Goal: Task Accomplishment & Management: Manage account settings

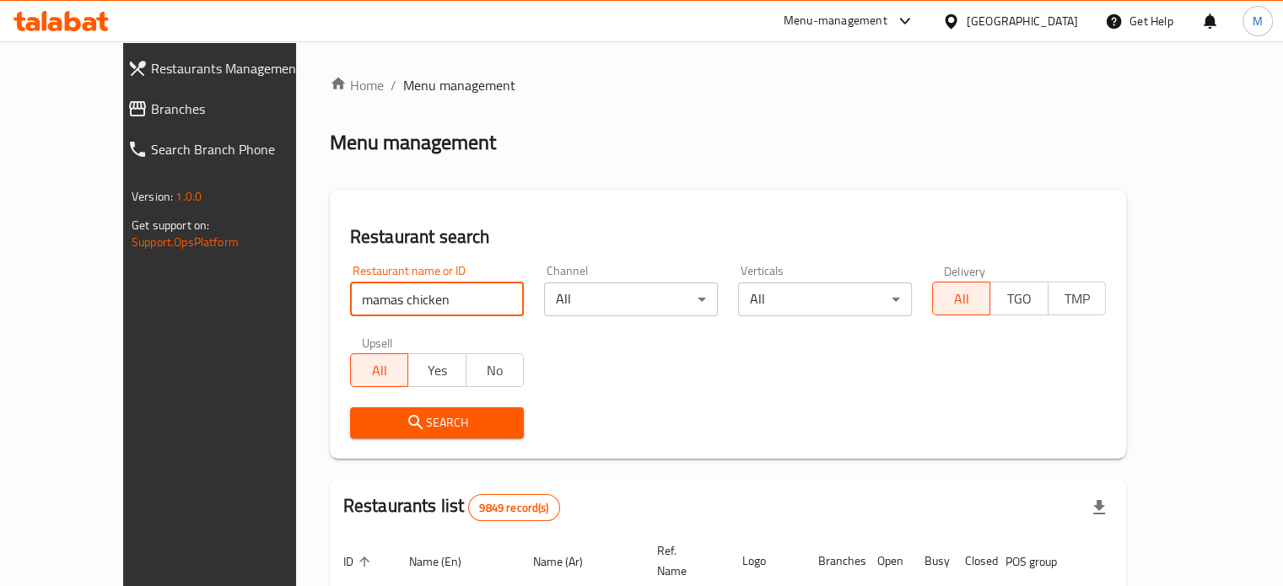
type input "mamas chicken"
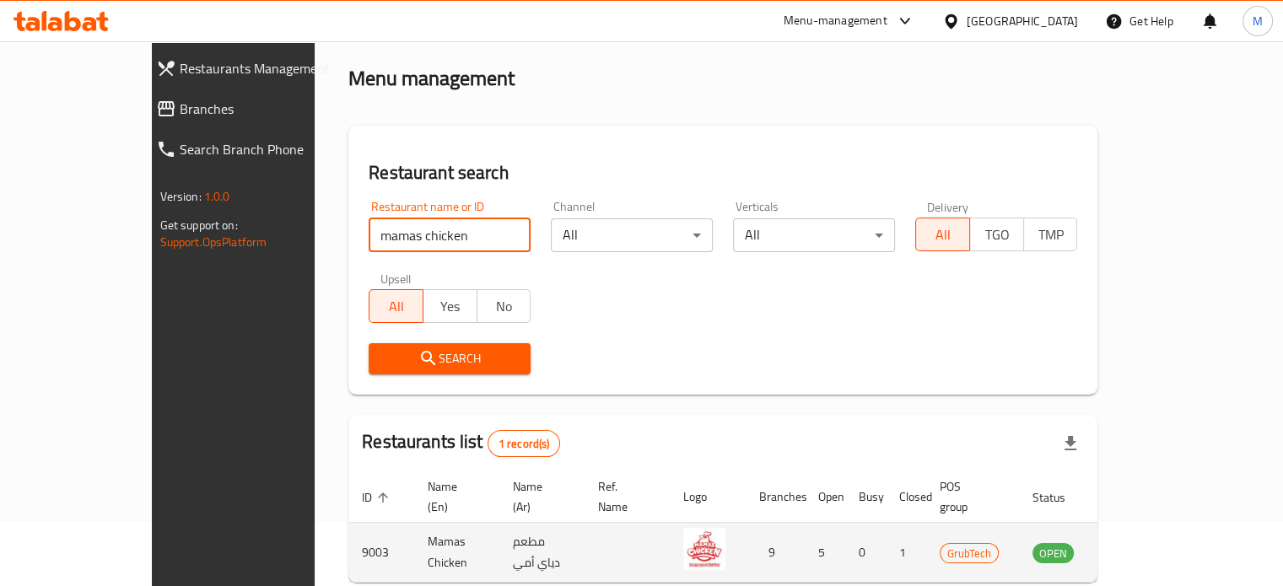
scroll to position [132, 0]
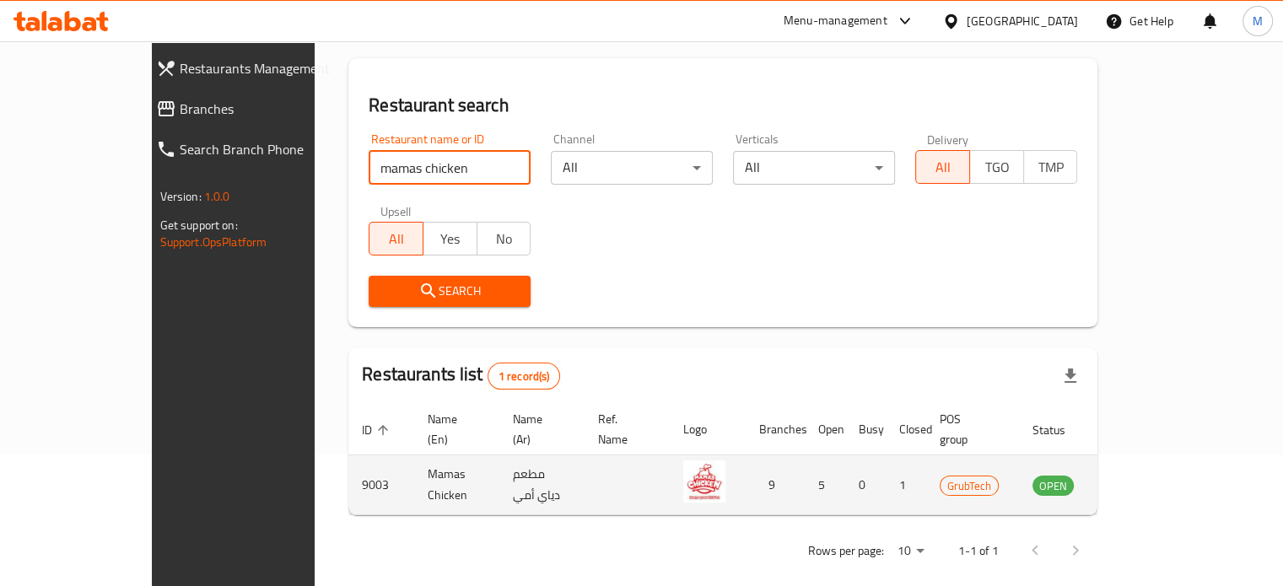
click at [1141, 475] on icon "enhanced table" at bounding box center [1131, 485] width 20 height 20
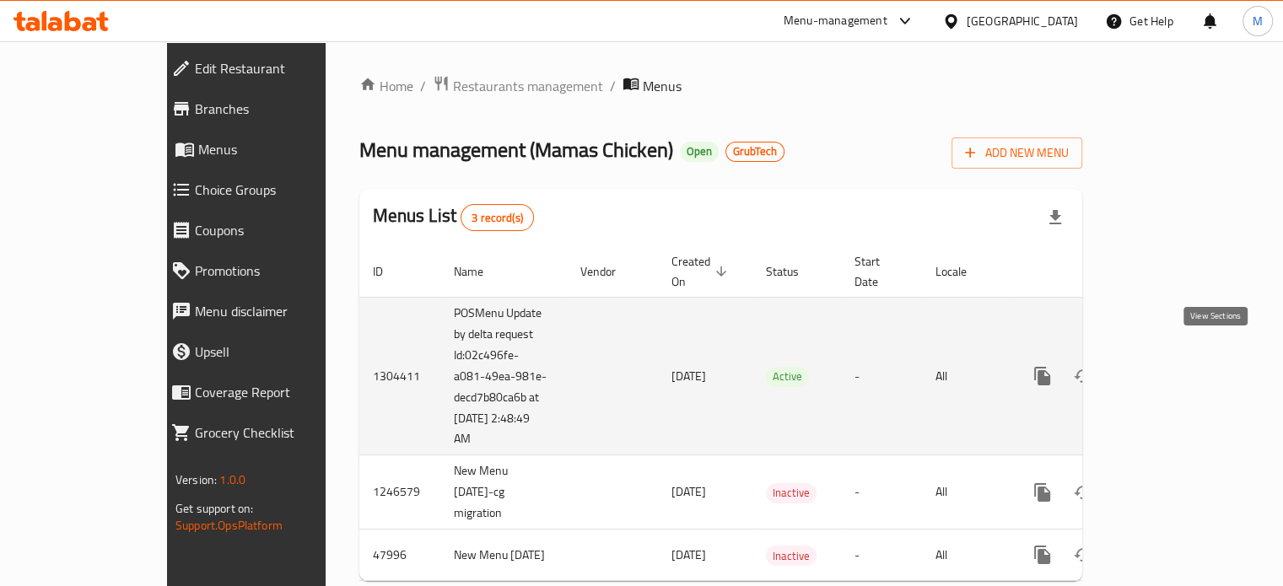
click at [1174, 366] on icon "enhanced table" at bounding box center [1164, 376] width 20 height 20
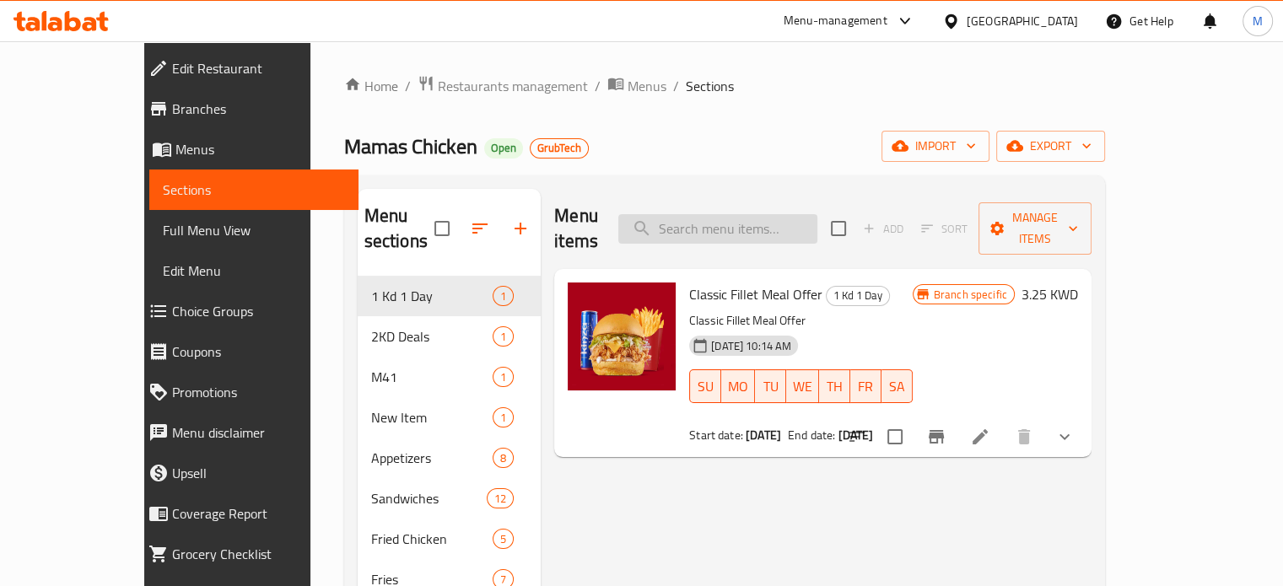
click at [729, 218] on input "search" at bounding box center [717, 229] width 199 height 30
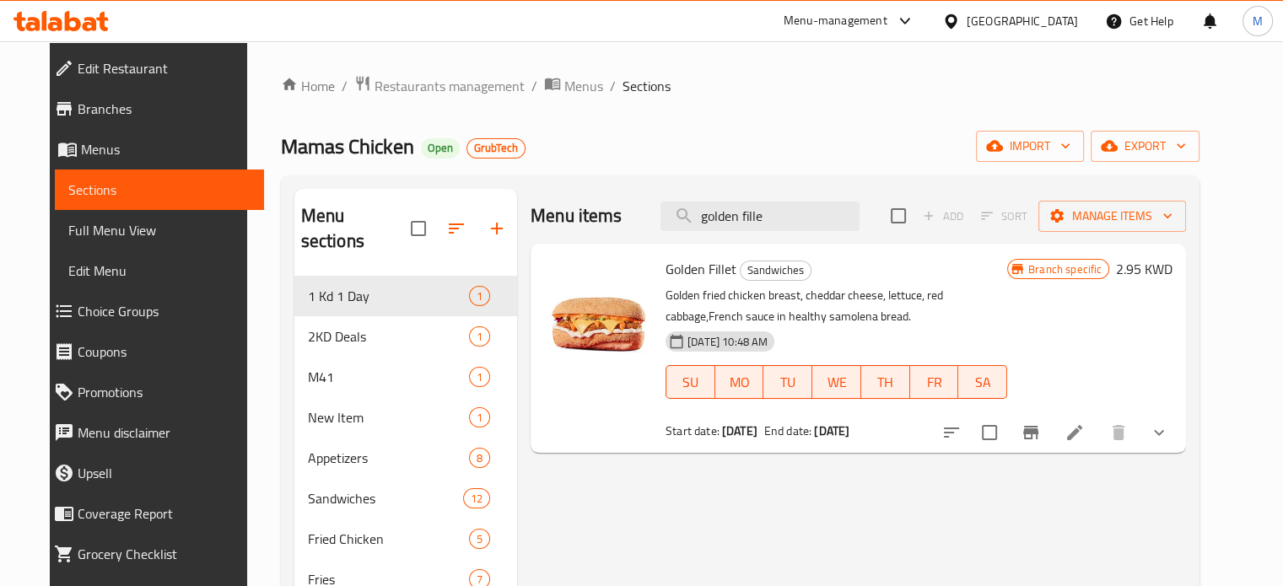
type input "golden fille"
click at [1169, 428] on icon "show more" at bounding box center [1159, 433] width 20 height 20
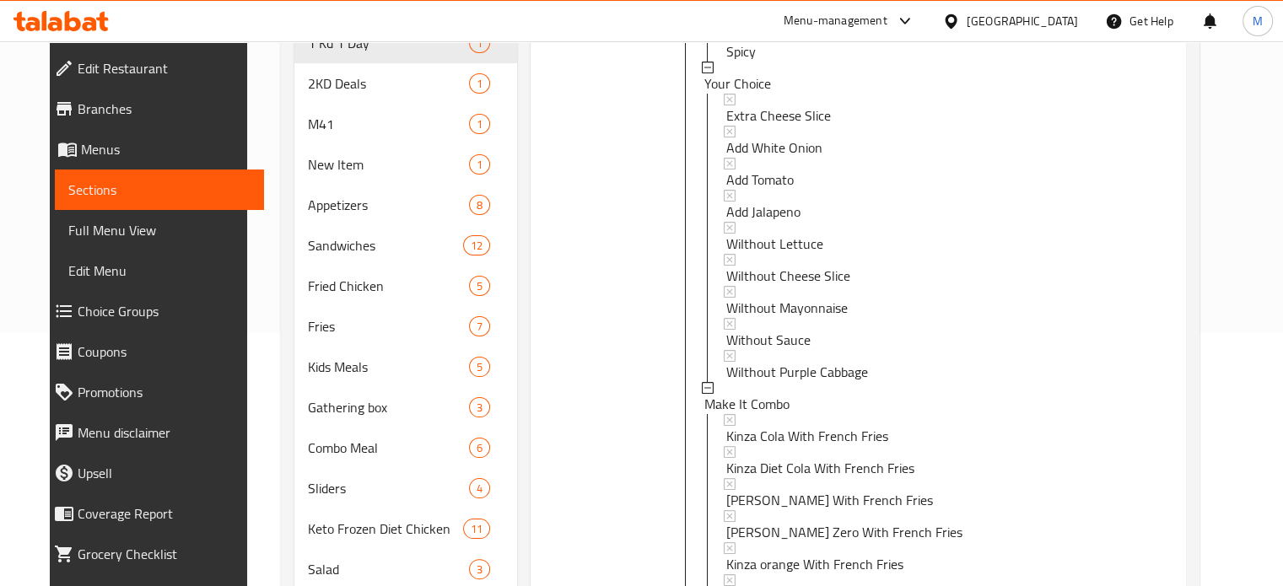
scroll to position [406, 0]
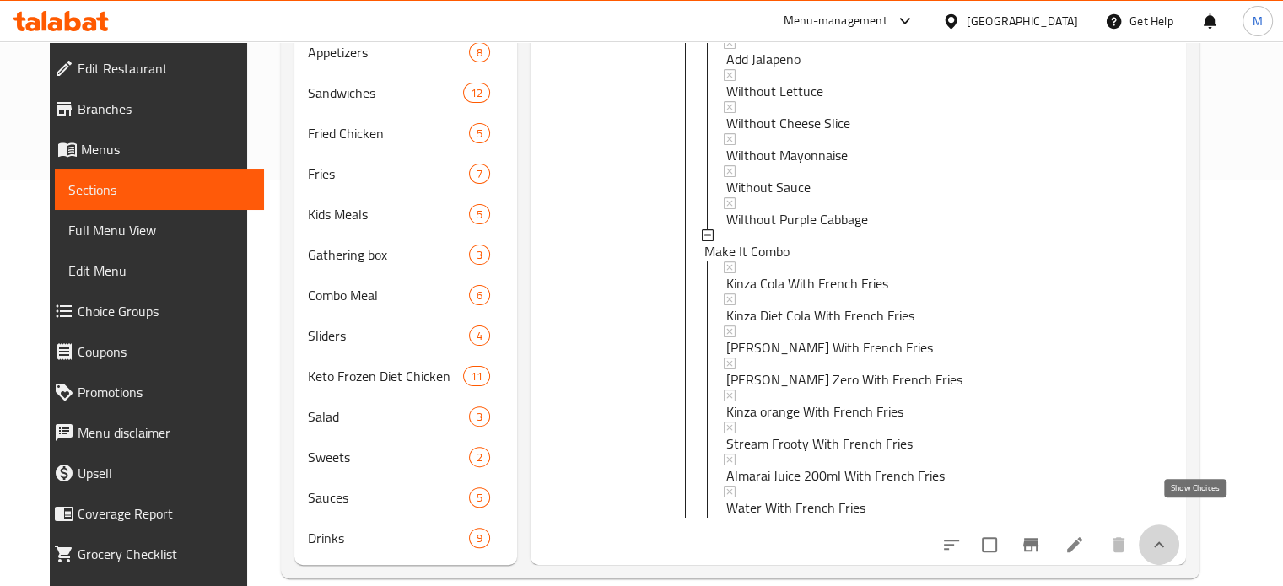
click at [1169, 535] on icon "show more" at bounding box center [1159, 545] width 20 height 20
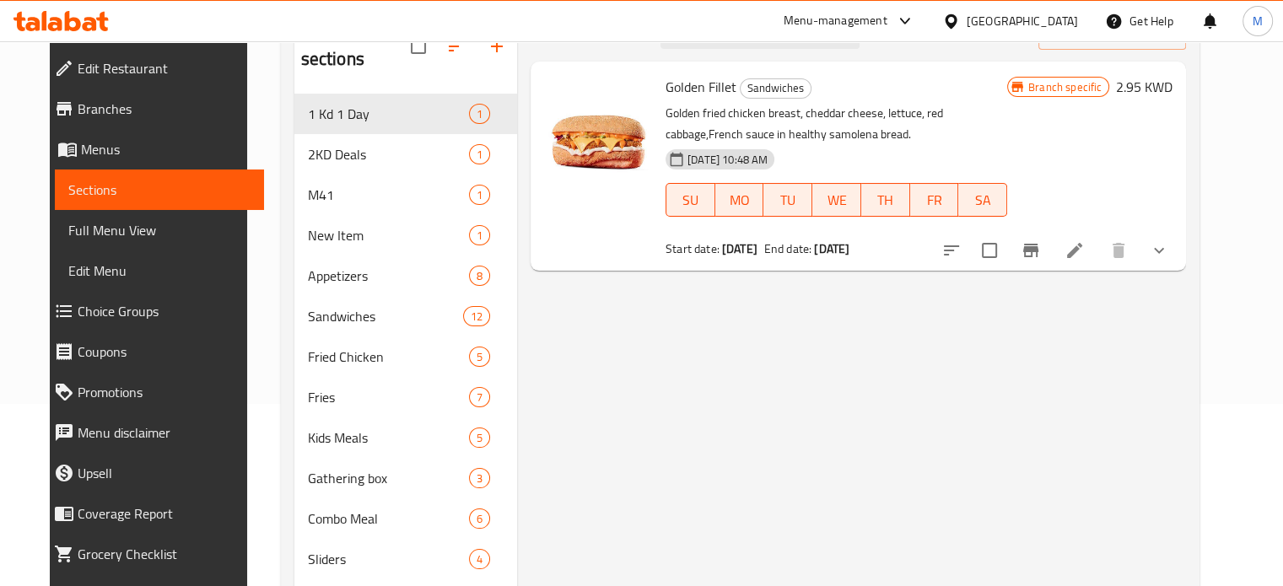
scroll to position [68, 0]
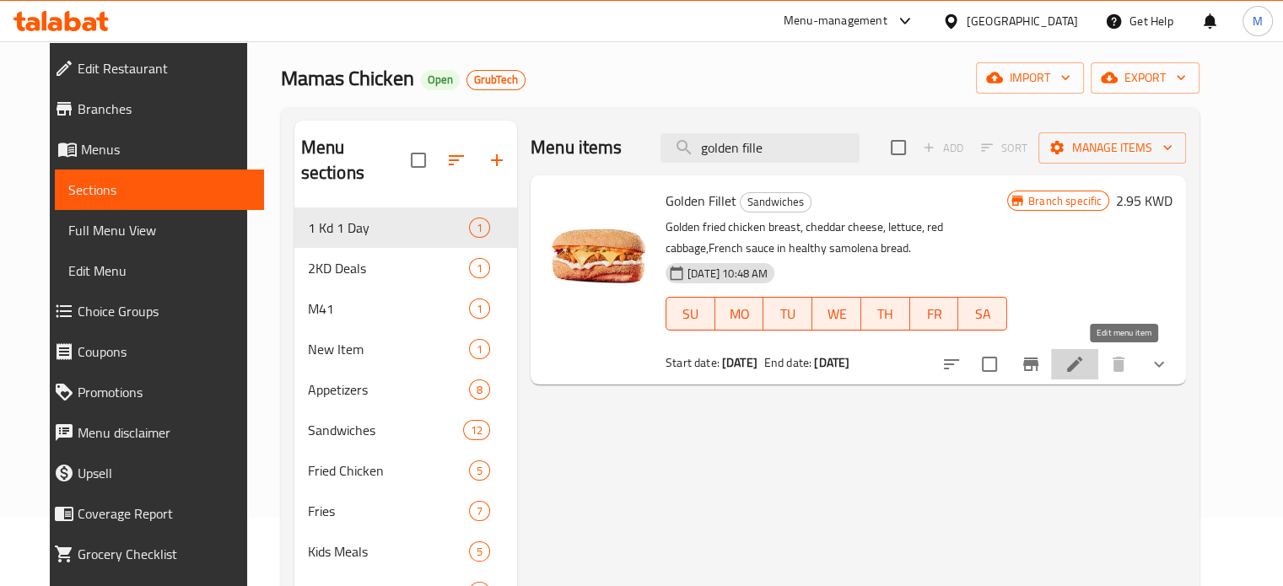
click at [1085, 370] on icon at bounding box center [1075, 364] width 20 height 20
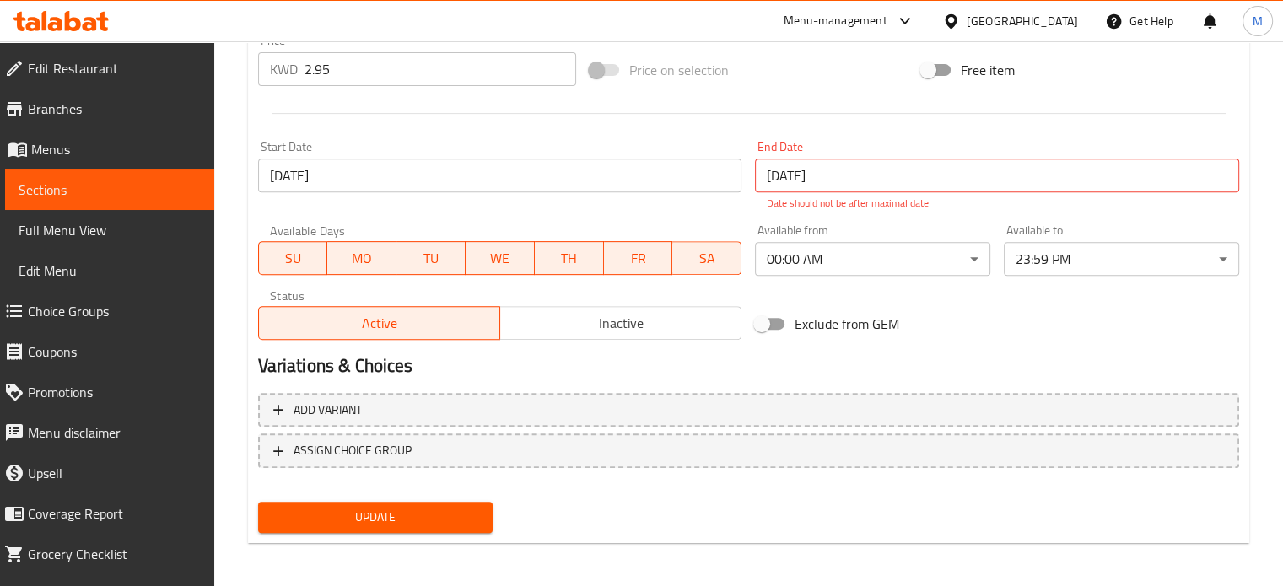
scroll to position [648, 0]
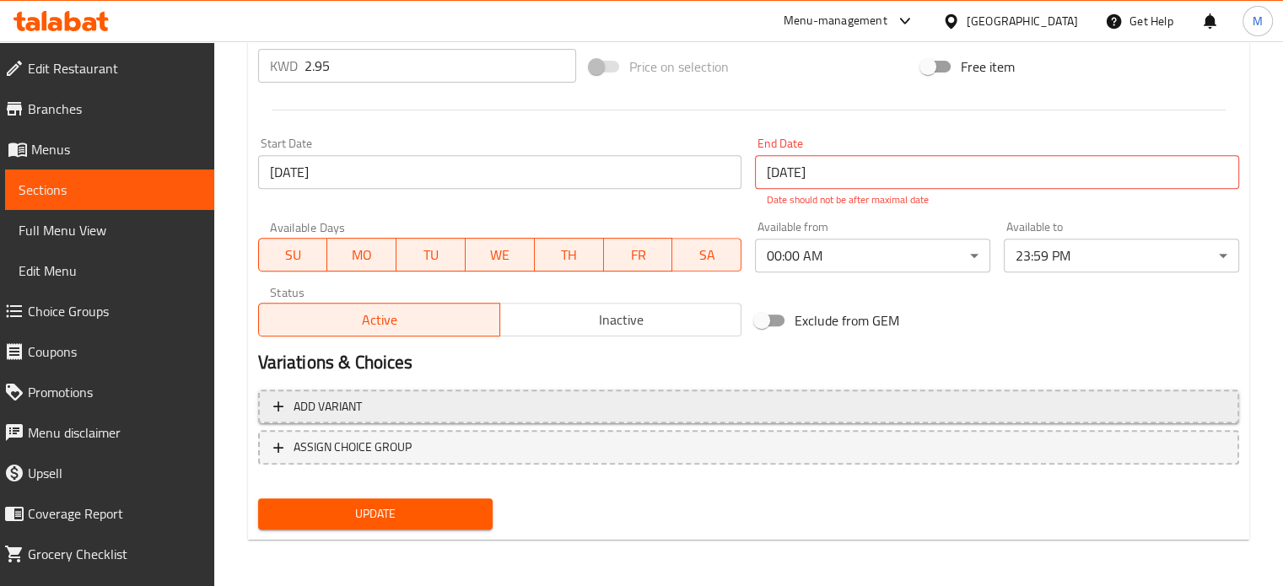
click at [801, 398] on span "Add variant" at bounding box center [748, 406] width 951 height 21
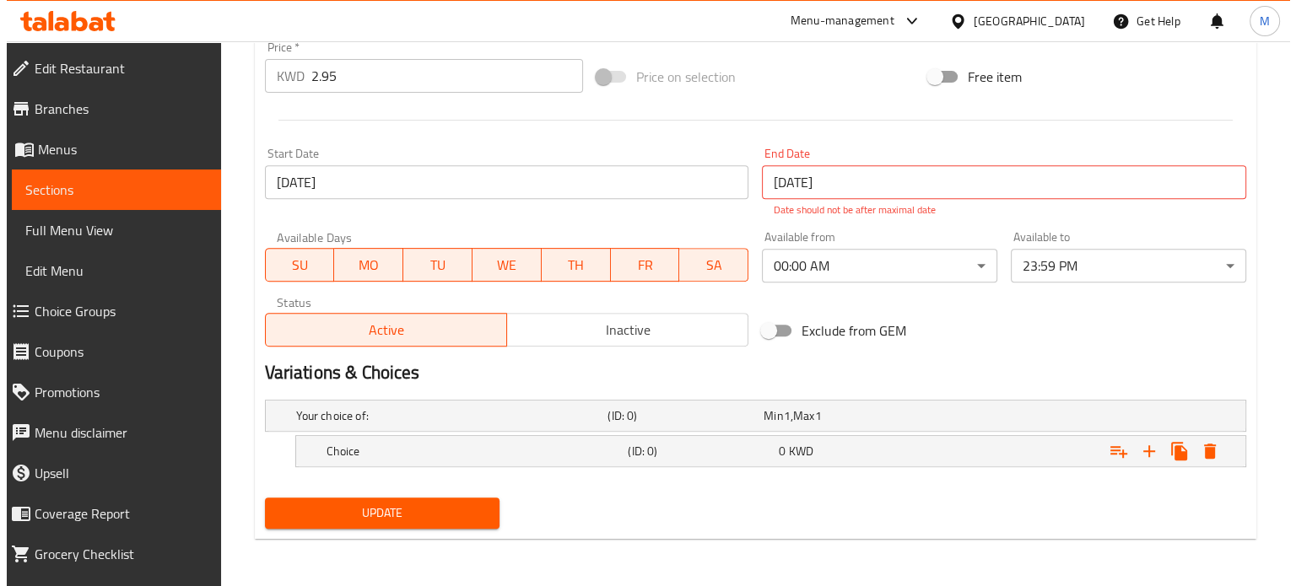
scroll to position [636, 0]
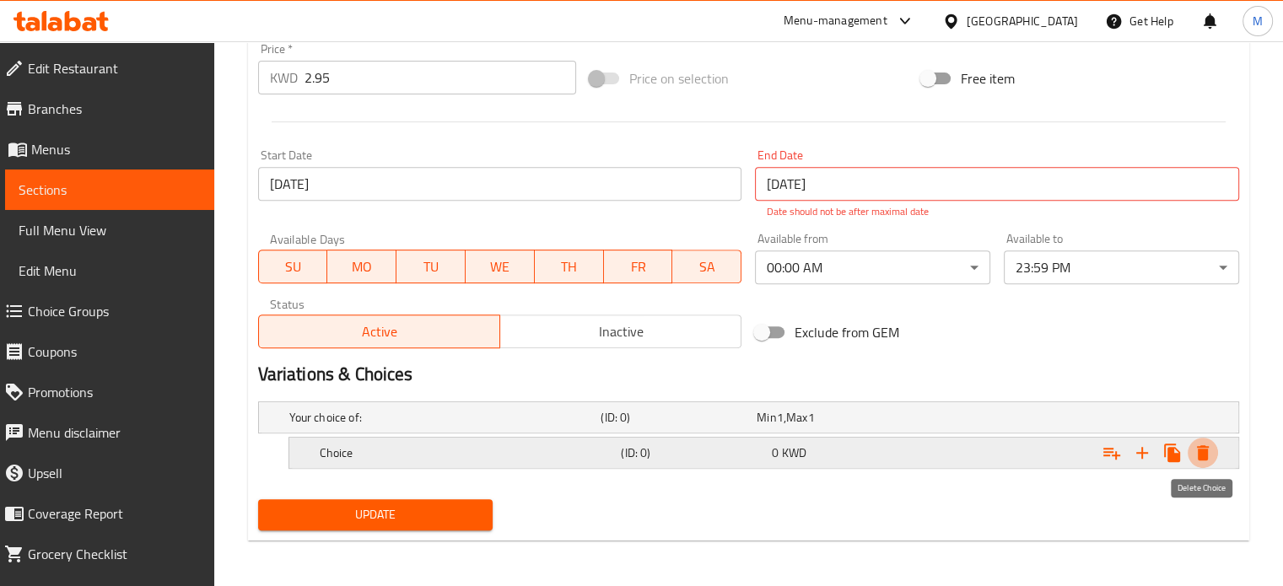
click at [1205, 449] on icon "Expand" at bounding box center [1203, 452] width 12 height 15
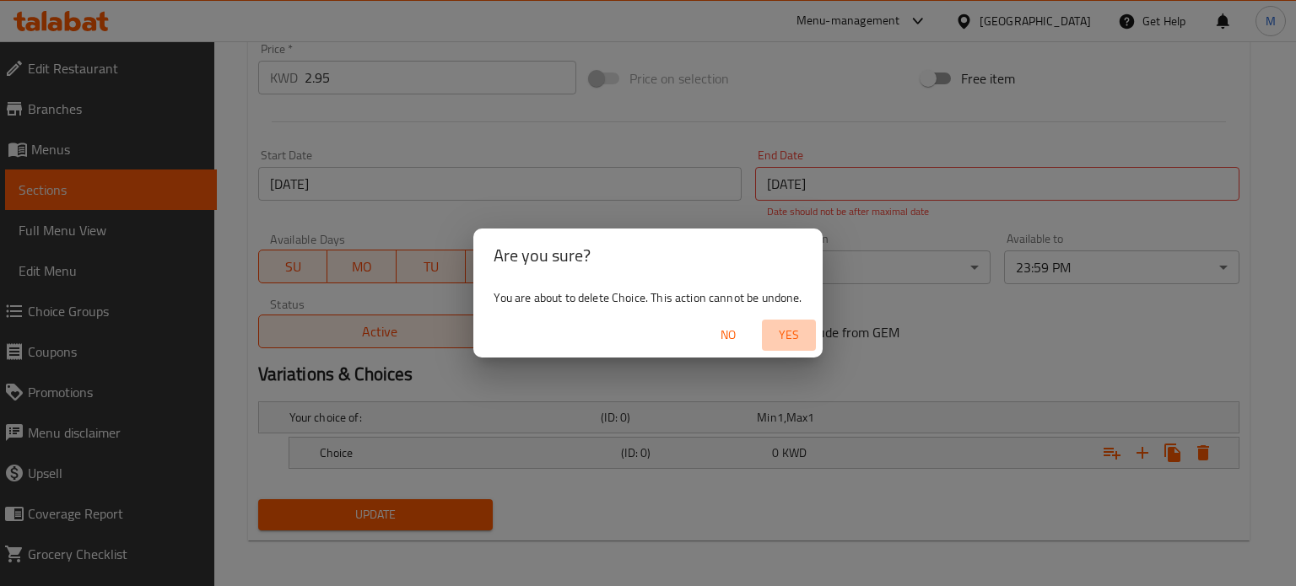
click at [790, 339] on span "Yes" at bounding box center [788, 335] width 40 height 21
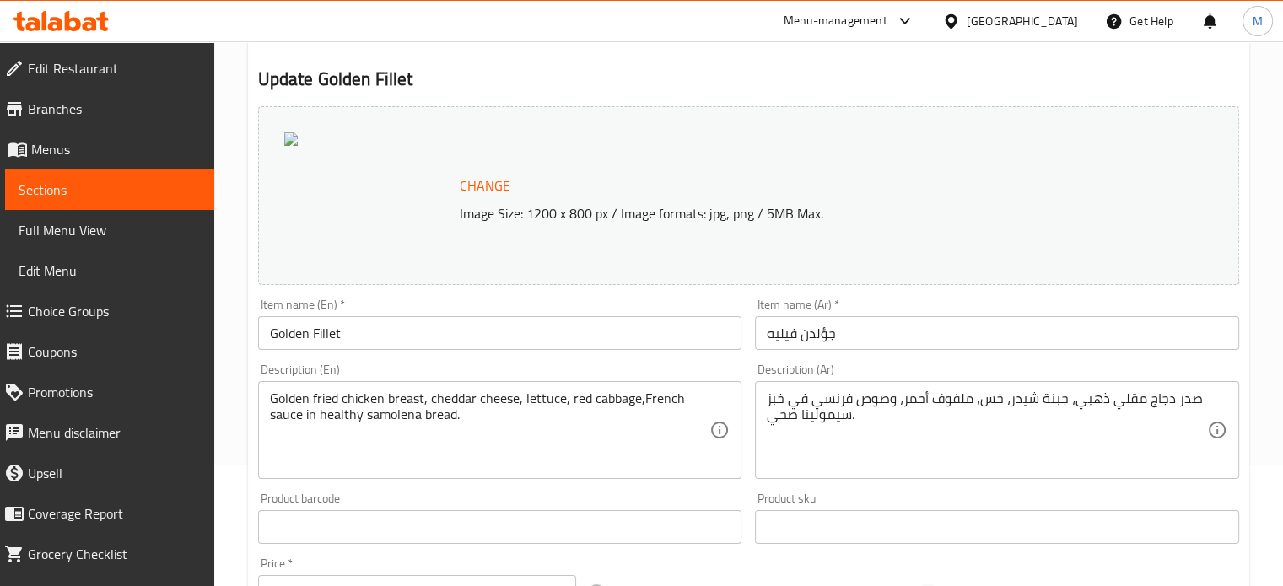
scroll to position [0, 0]
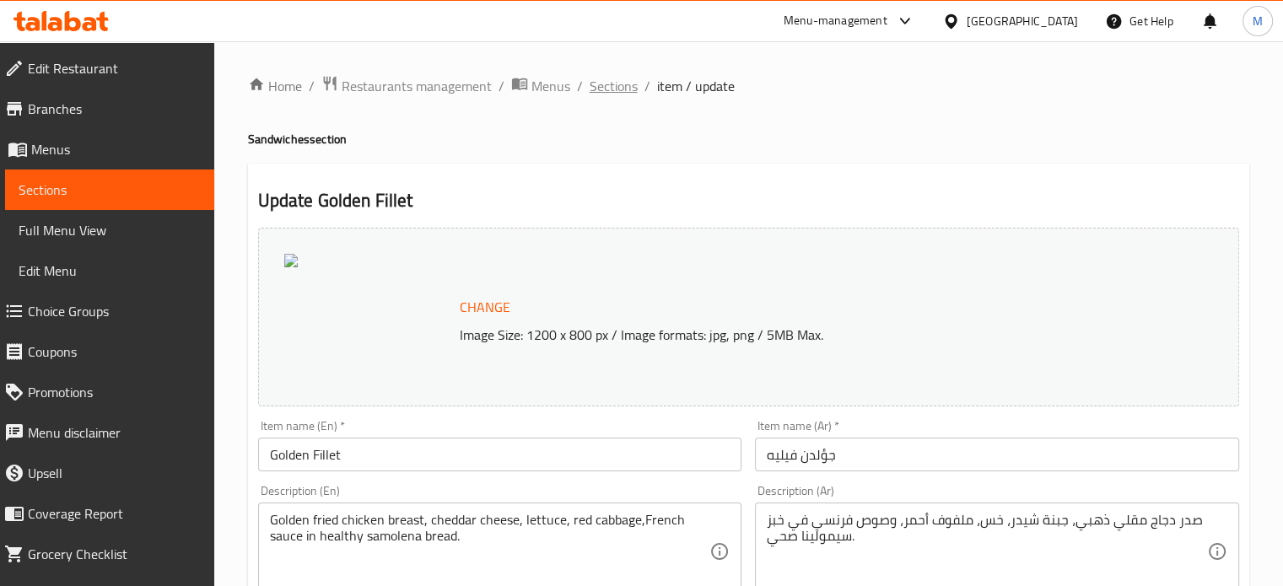
click at [617, 84] on span "Sections" at bounding box center [614, 86] width 48 height 20
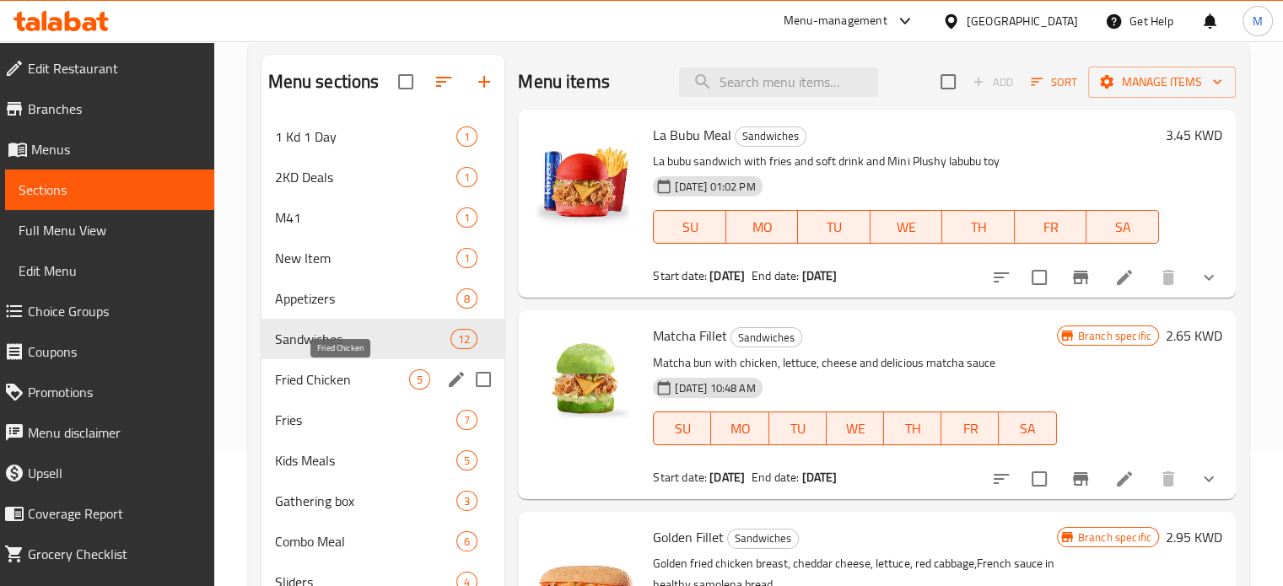
scroll to position [169, 0]
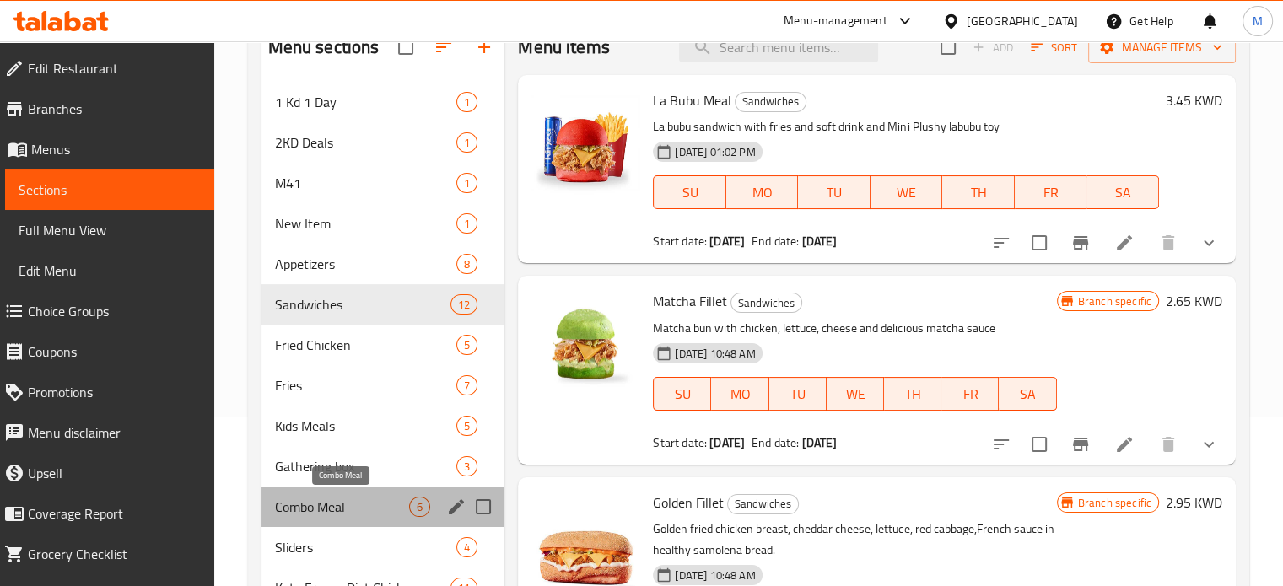
click at [341, 499] on span "Combo Meal" at bounding box center [342, 507] width 135 height 20
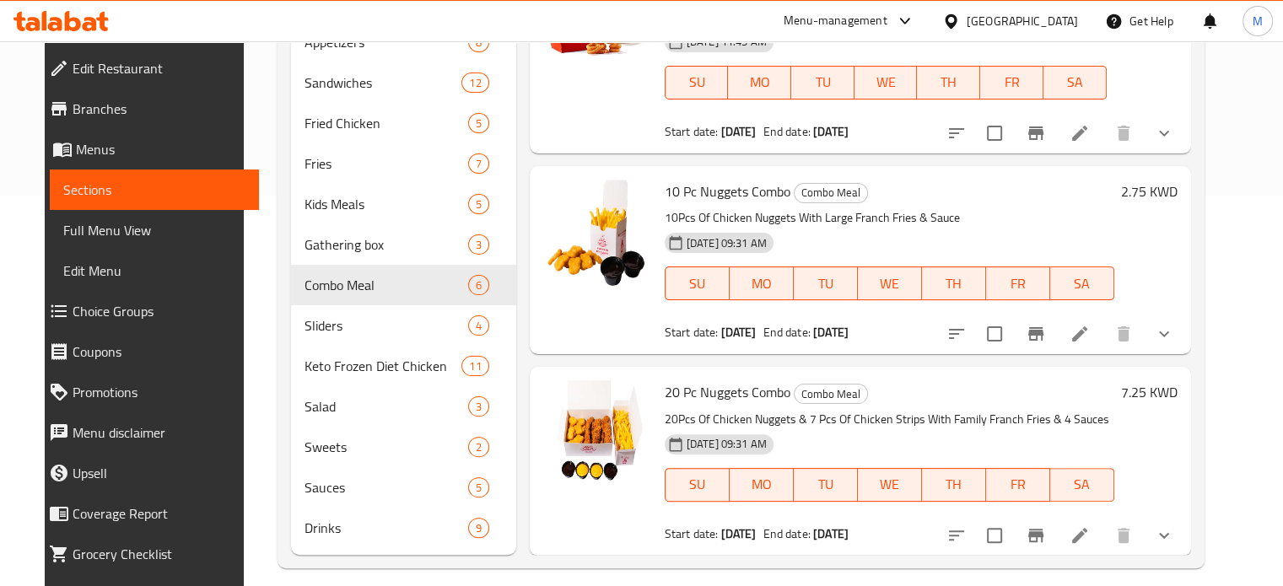
scroll to position [406, 0]
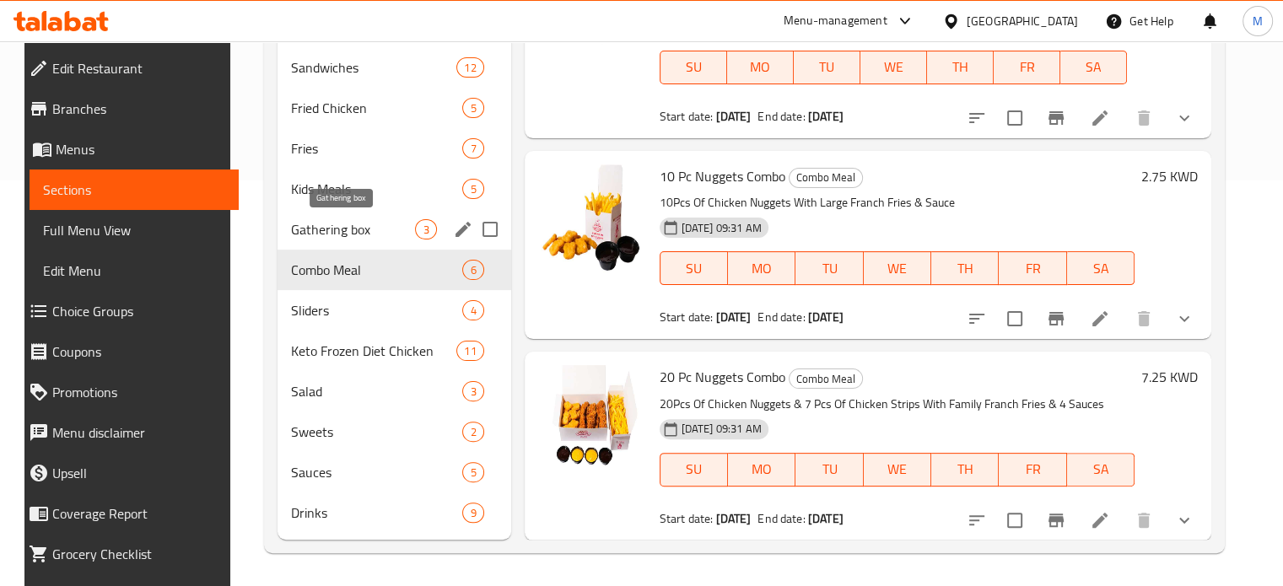
click at [337, 238] on span "Gathering box" at bounding box center [353, 229] width 125 height 20
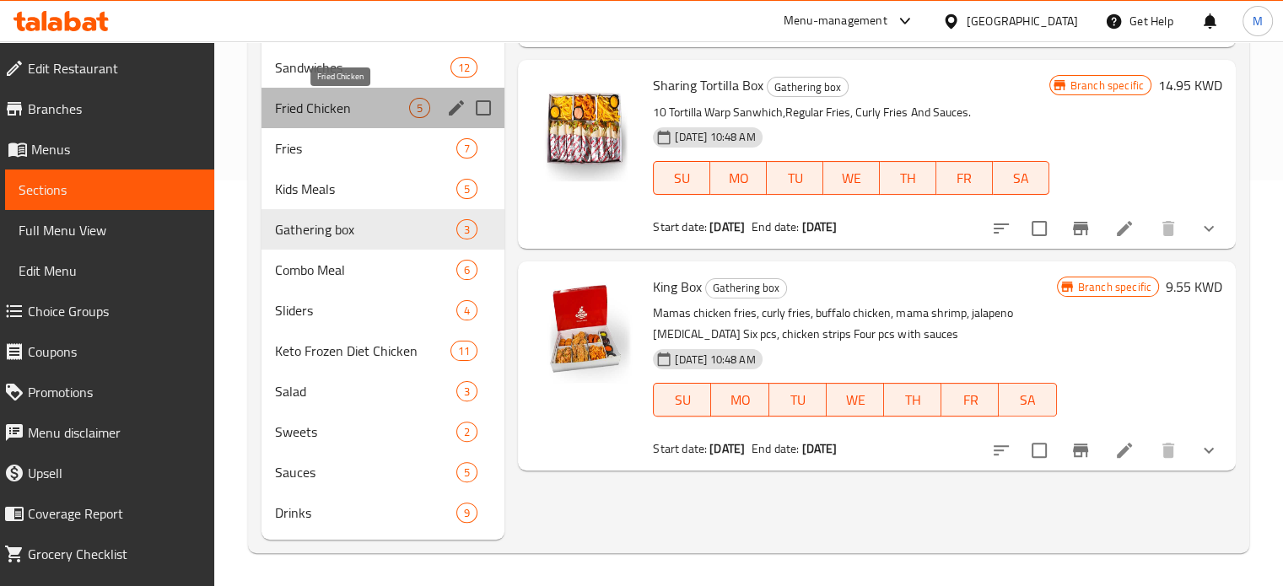
click at [327, 103] on span "Fried Chicken" at bounding box center [342, 108] width 135 height 20
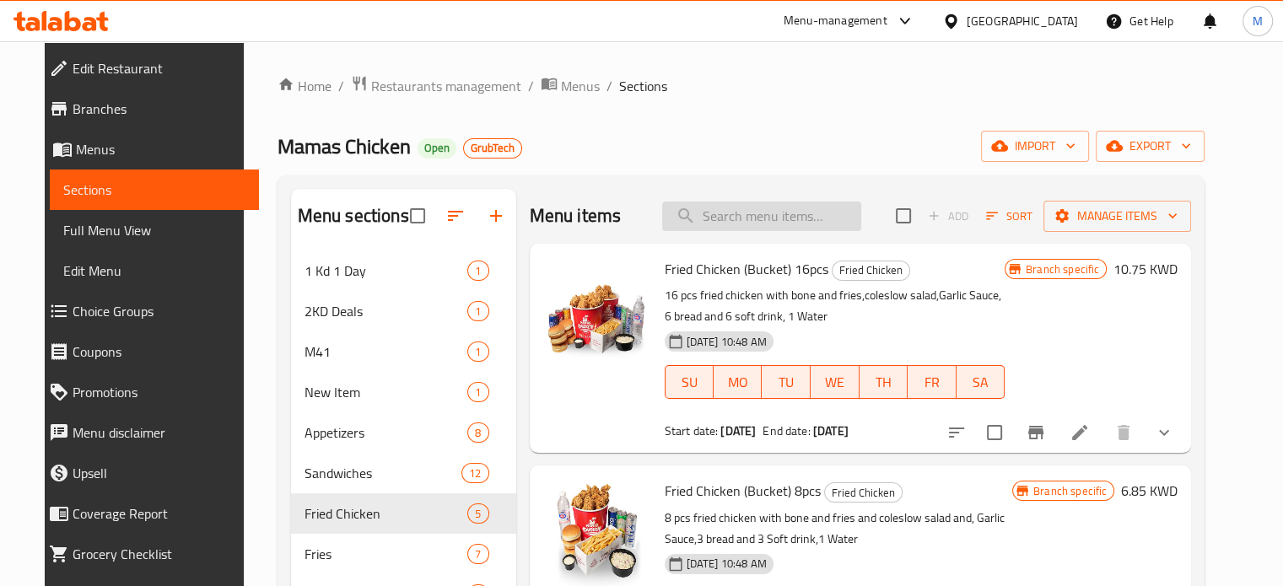
click at [696, 224] on input "search" at bounding box center [761, 217] width 199 height 30
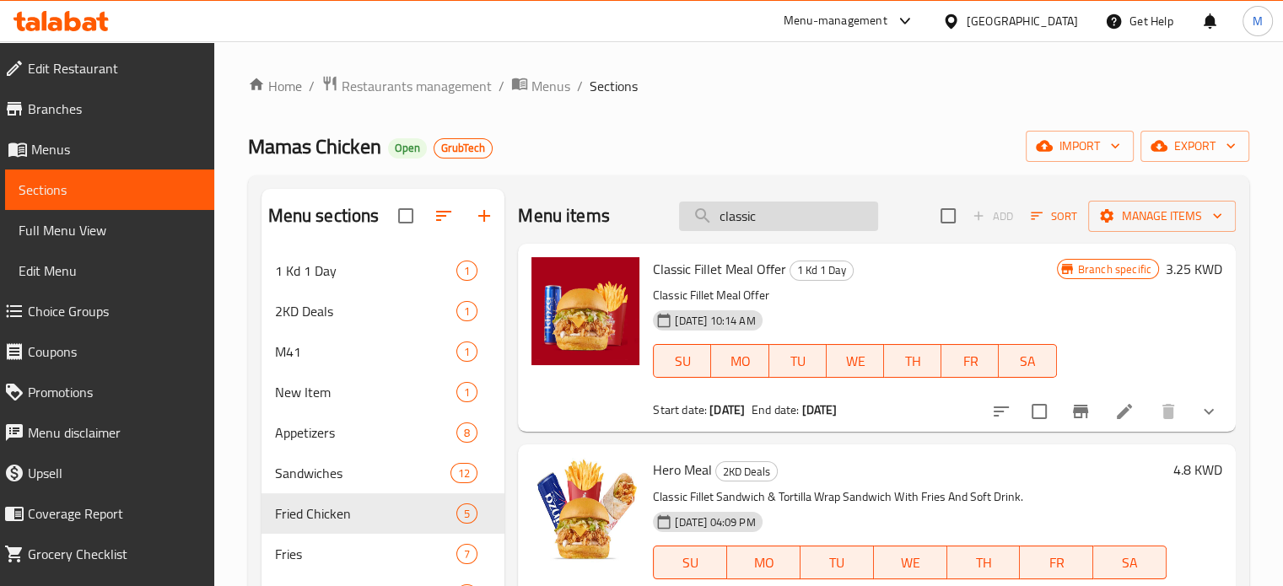
click at [725, 221] on input "classic" at bounding box center [778, 217] width 199 height 30
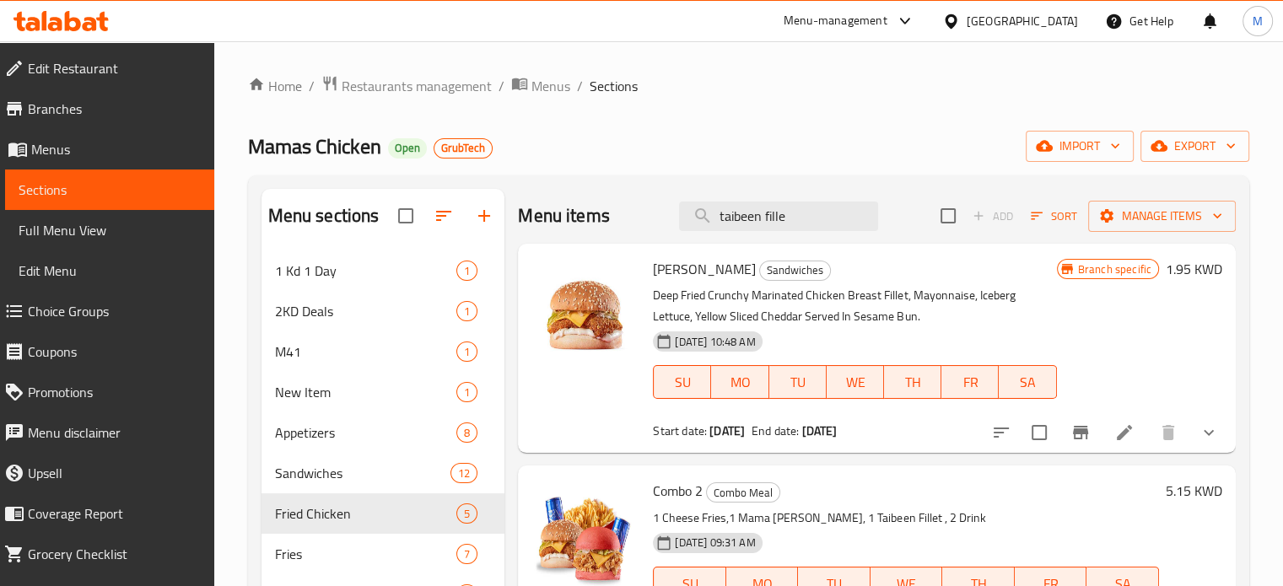
type input "taibeen fille"
click at [420, 96] on span "Restaurants management" at bounding box center [417, 86] width 150 height 20
